Goal: Task Accomplishment & Management: Use online tool/utility

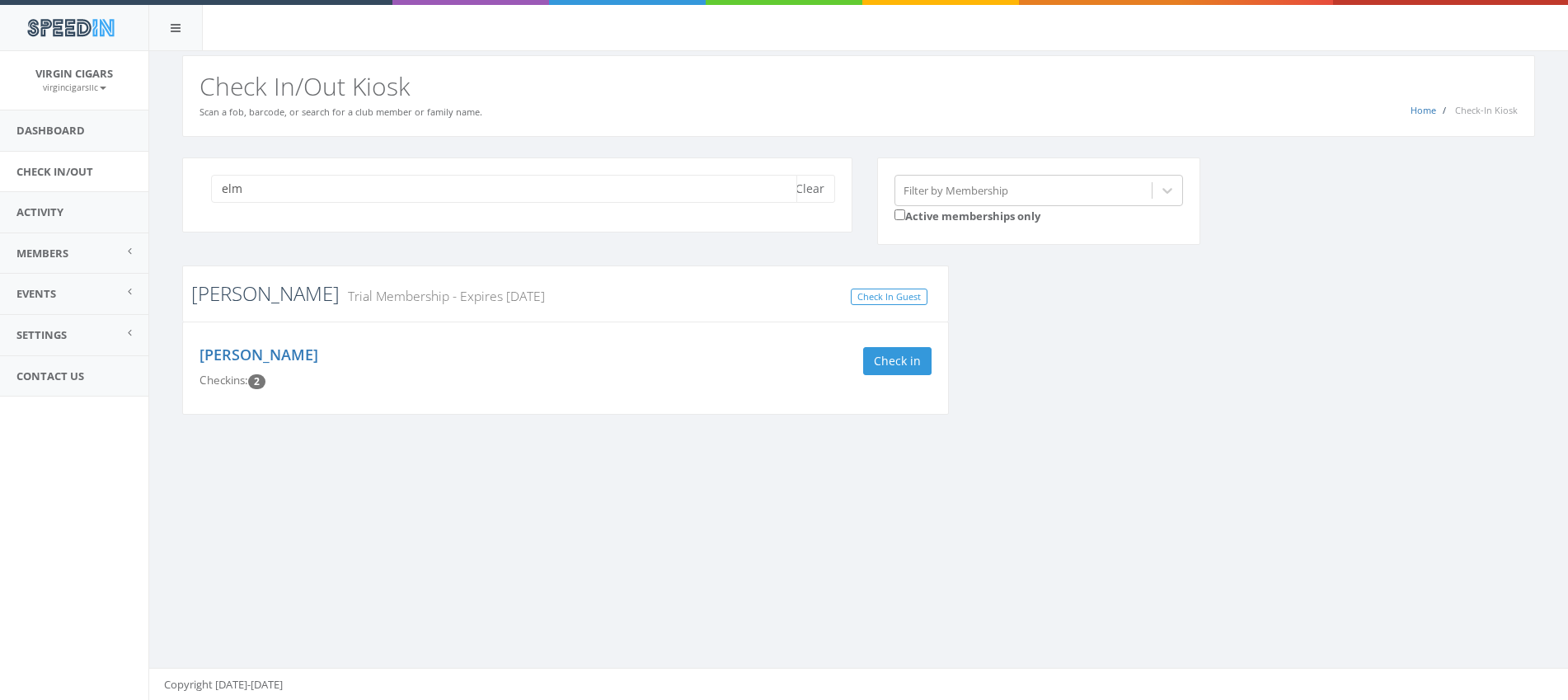
type input "elm"
click at [220, 302] on link "Perez" at bounding box center [265, 293] width 148 height 27
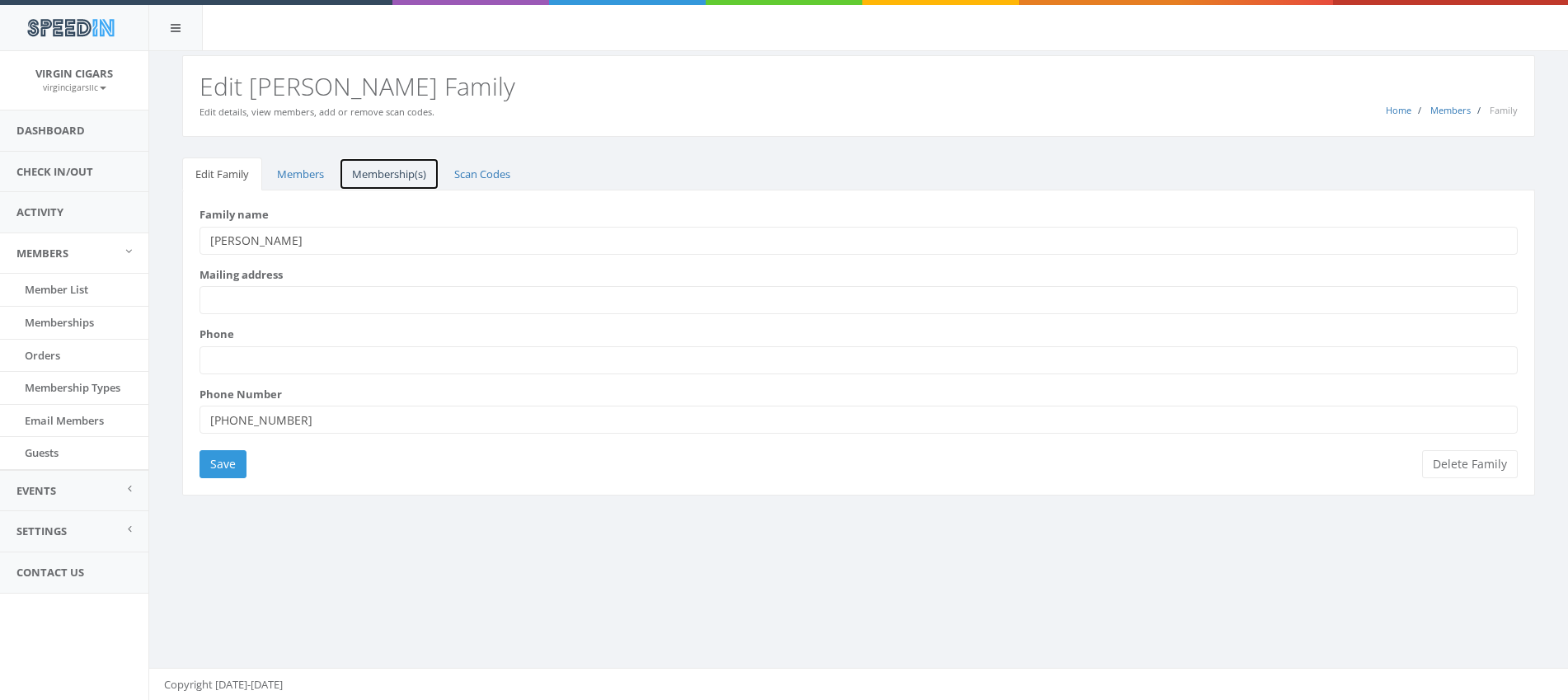
click at [393, 168] on link "Membership(s)" at bounding box center [389, 174] width 101 height 34
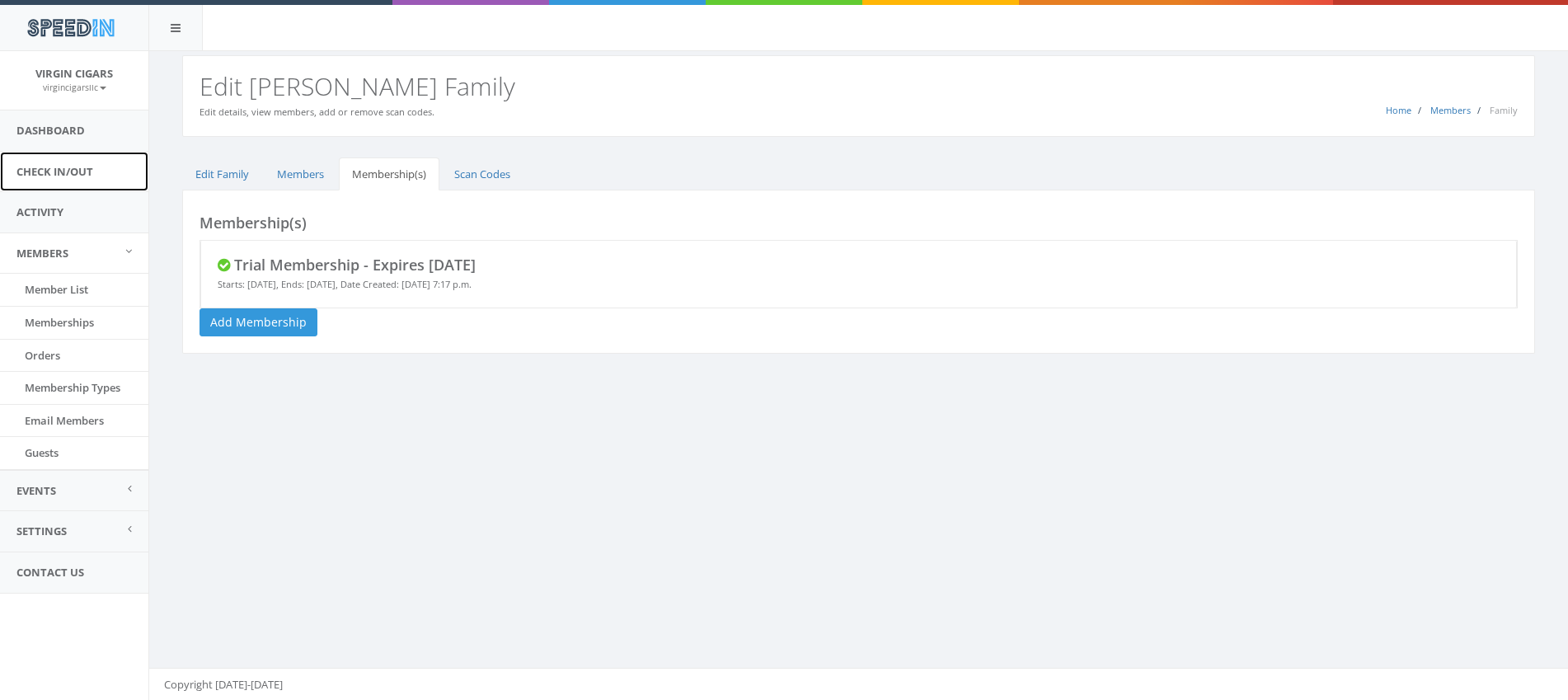
click at [68, 176] on link "Check In/Out" at bounding box center [74, 172] width 148 height 40
